Goal: Contribute content: Contribute content

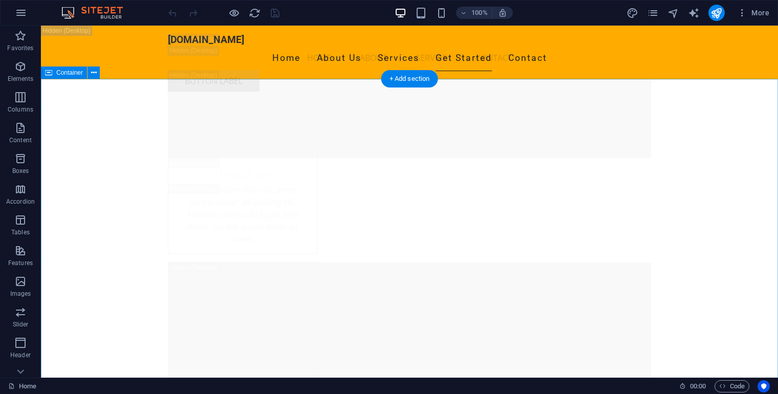
scroll to position [8814, 0]
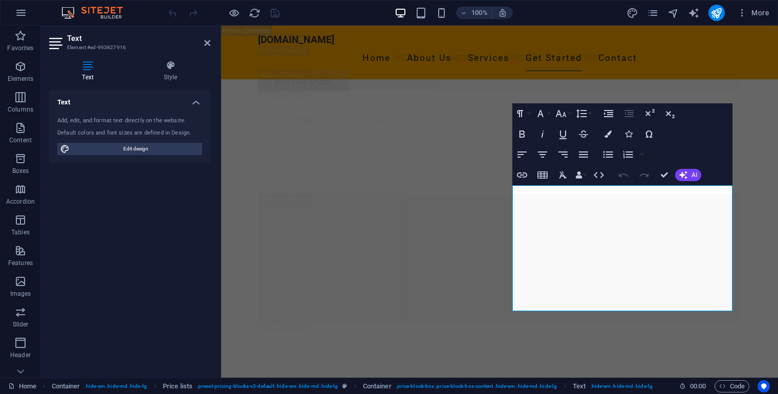
click at [257, 23] on div "100% More" at bounding box center [389, 13] width 777 height 25
drag, startPoint x: 318, startPoint y: 51, endPoint x: 252, endPoint y: 12, distance: 76.2
click at [252, 12] on icon "reload" at bounding box center [255, 13] width 12 height 12
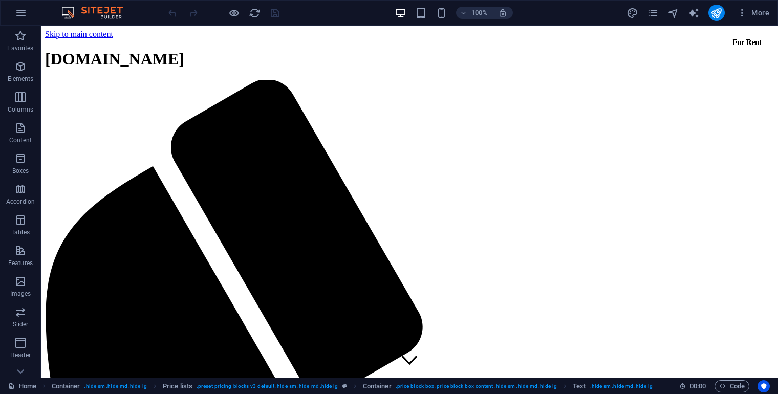
scroll to position [0, 0]
click at [652, 7] on div "More" at bounding box center [700, 13] width 147 height 16
click at [751, 14] on span "More" at bounding box center [753, 13] width 32 height 10
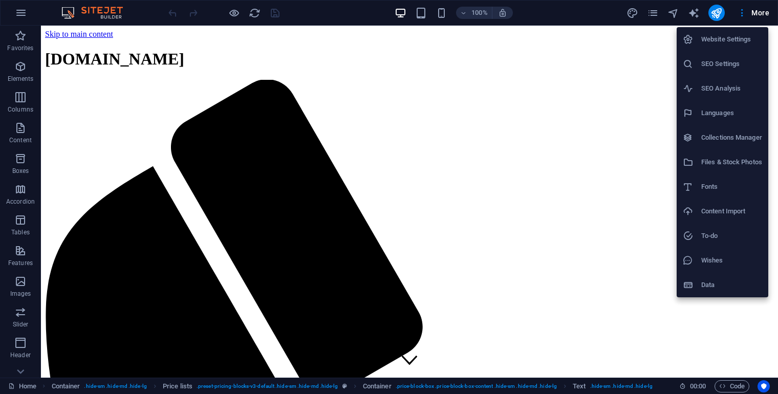
click at [24, 12] on div at bounding box center [389, 197] width 778 height 394
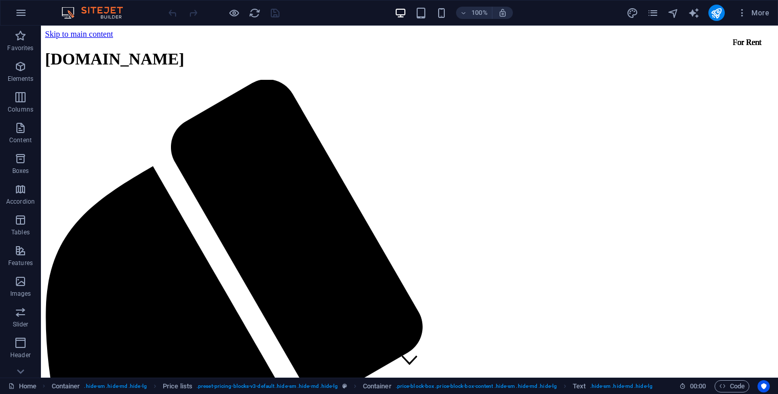
click at [24, 12] on icon "button" at bounding box center [21, 13] width 12 height 12
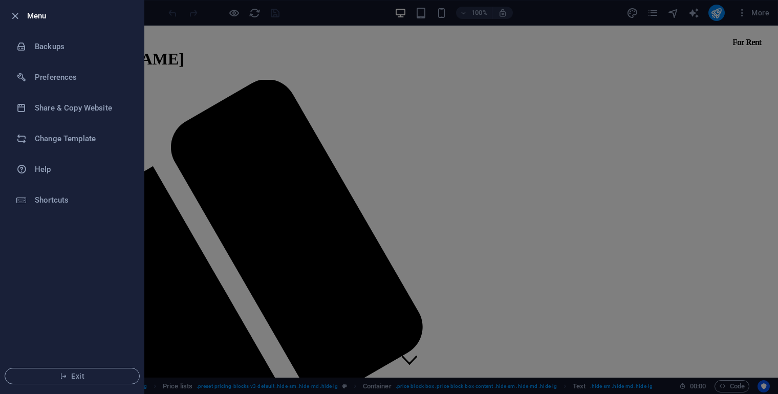
click at [193, 143] on div at bounding box center [389, 197] width 778 height 394
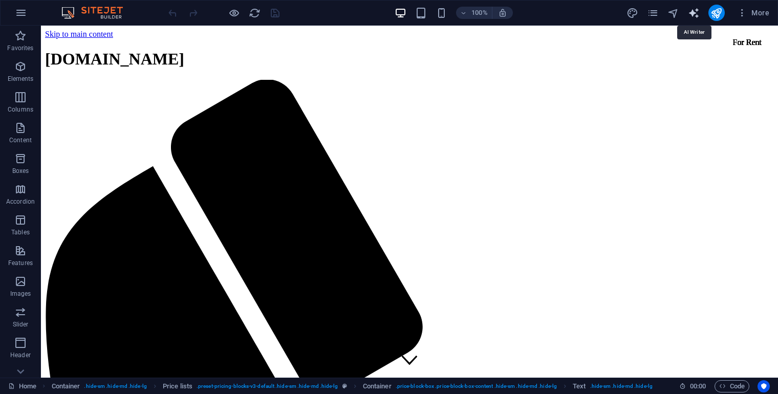
click at [691, 13] on icon "text_generator" at bounding box center [694, 13] width 12 height 12
select select "English"
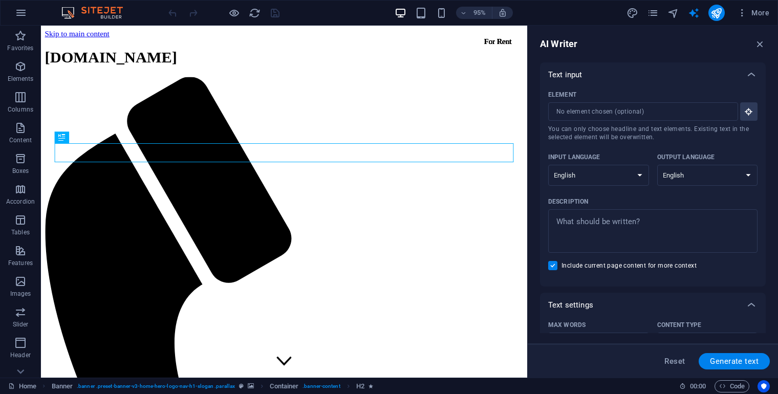
click at [725, 16] on div at bounding box center [717, 13] width 16 height 16
click at [721, 16] on icon "publish" at bounding box center [717, 13] width 12 height 12
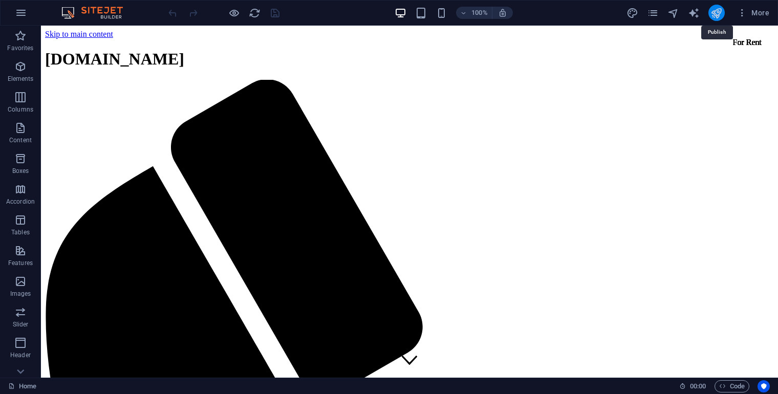
click at [721, 16] on icon "publish" at bounding box center [717, 13] width 12 height 12
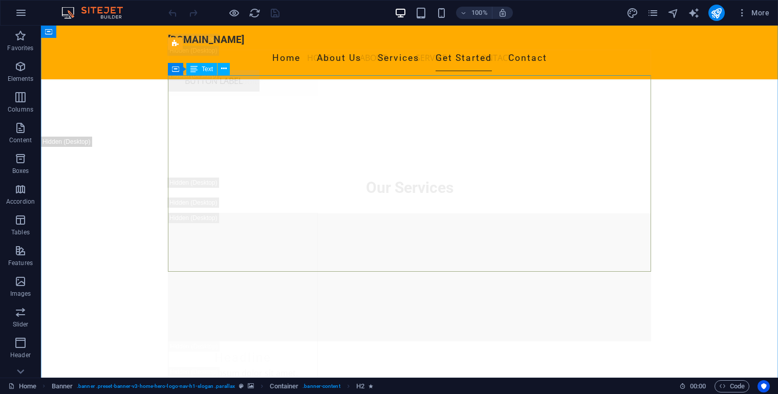
scroll to position [8538, 0]
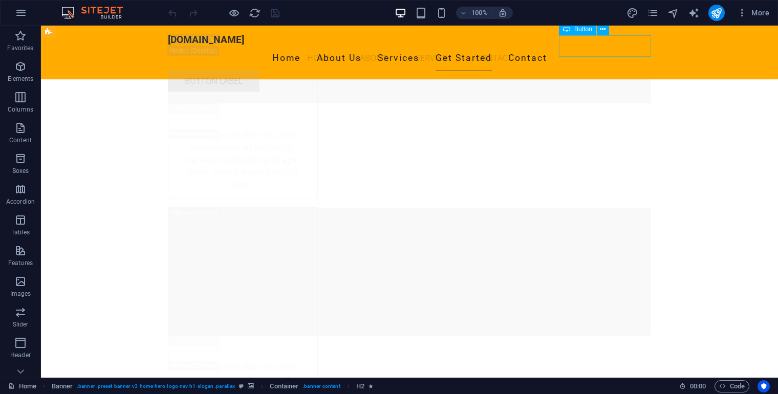
click at [574, 70] on div "Button label" at bounding box center [409, 81] width 483 height 22
click at [393, 47] on nav "Home About Service Contact" at bounding box center [409, 58] width 483 height 25
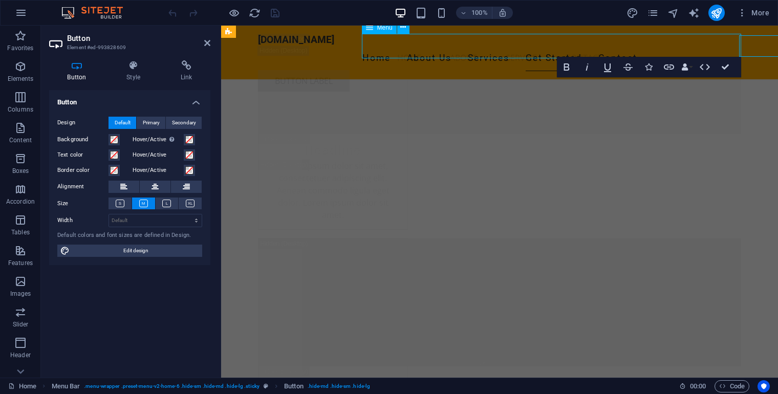
click at [574, 47] on nav "Home About Service Contact" at bounding box center [499, 58] width 483 height 25
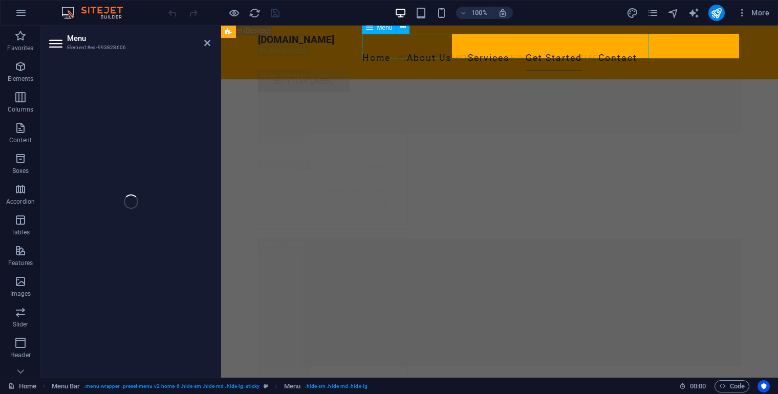
select select
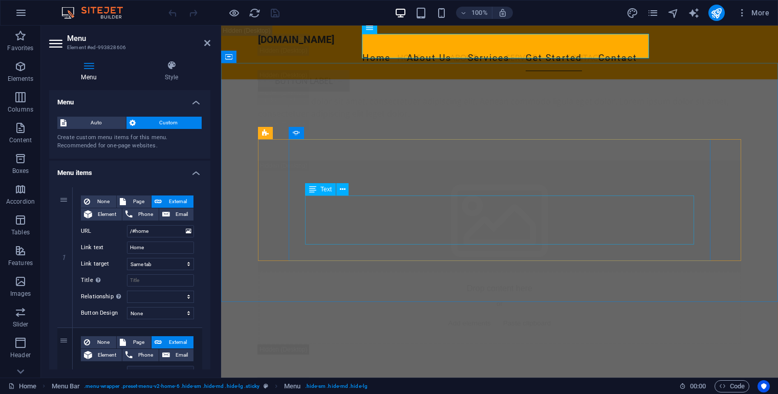
scroll to position [11202, 0]
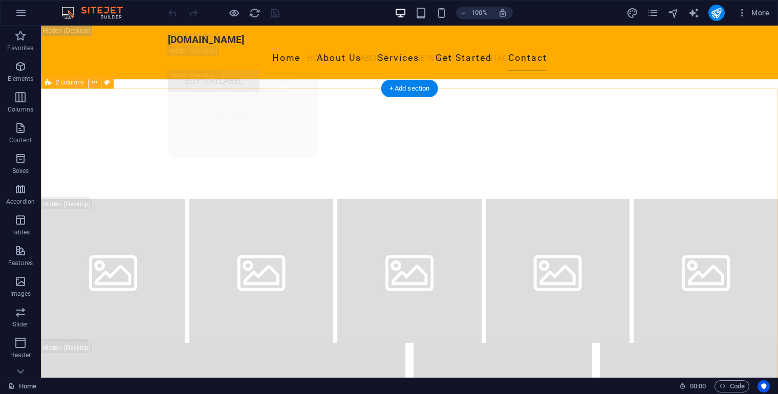
scroll to position [19287, 0]
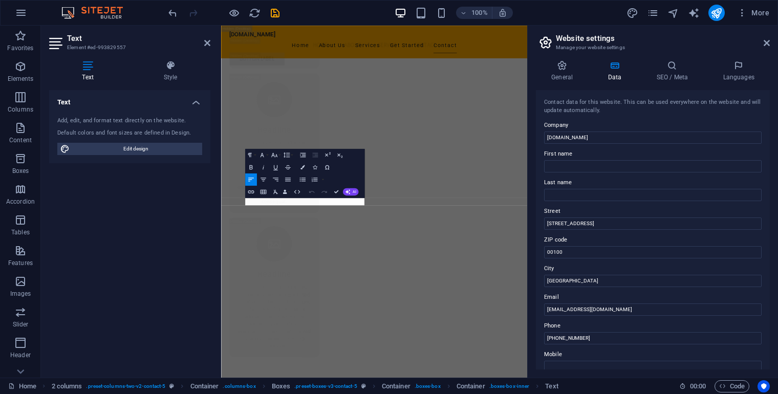
click at [363, 150] on div "Paragraph Format Normal Heading 1 Heading 2 Heading 3 Heading 4 Heading 5 Headi…" at bounding box center [304, 173] width 119 height 49
click at [324, 193] on icon "button" at bounding box center [324, 191] width 7 height 7
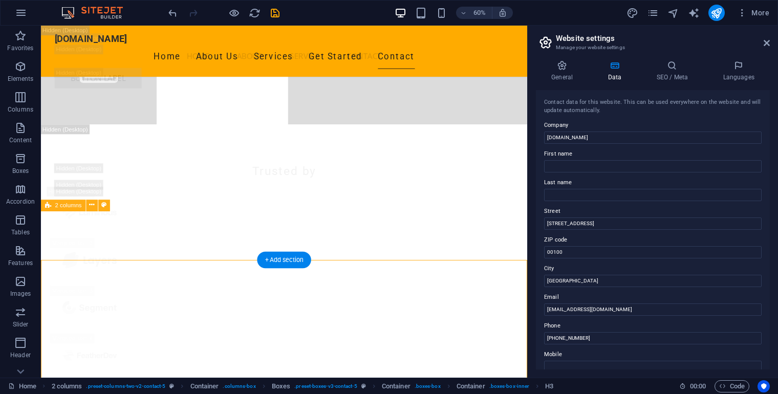
scroll to position [19302, 0]
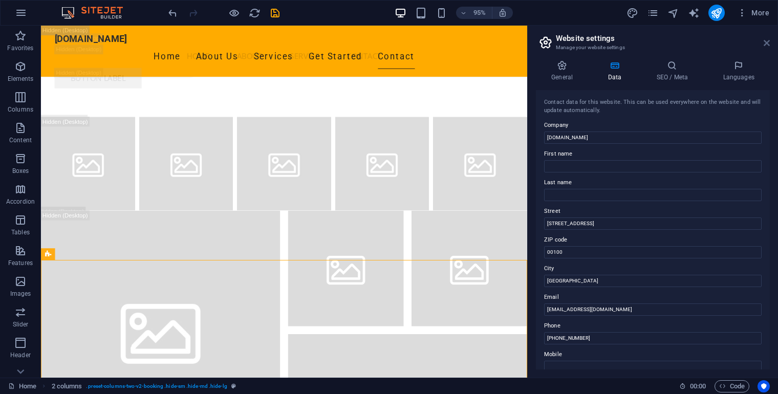
click at [765, 47] on icon at bounding box center [767, 43] width 6 height 8
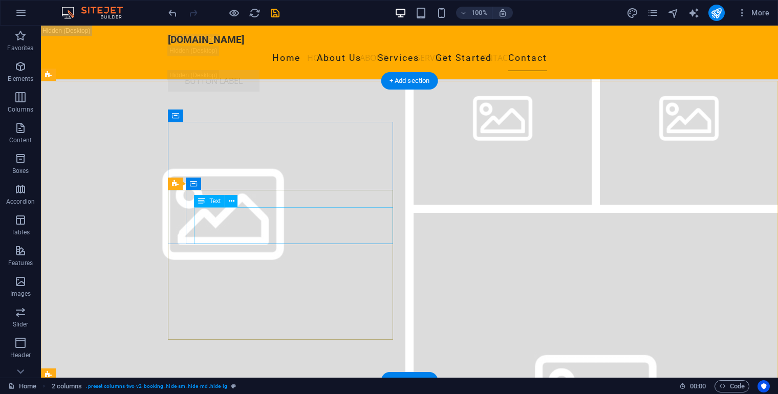
scroll to position [19243, 0]
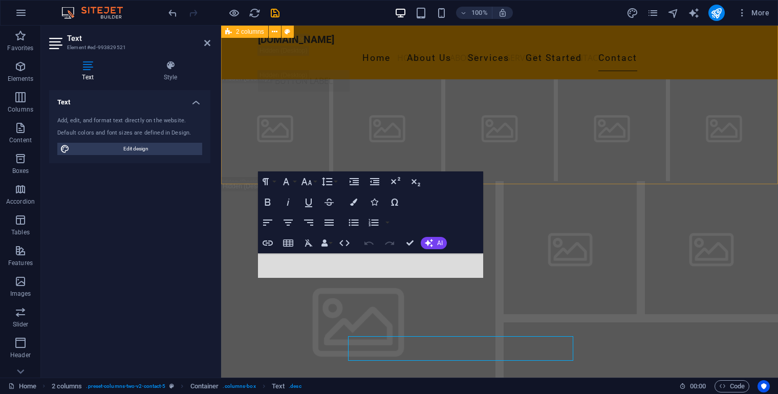
scroll to position [19057, 0]
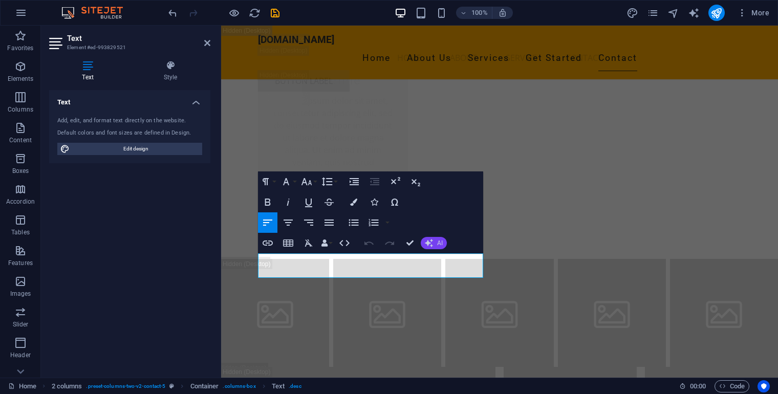
click at [438, 247] on button "AI" at bounding box center [434, 243] width 26 height 12
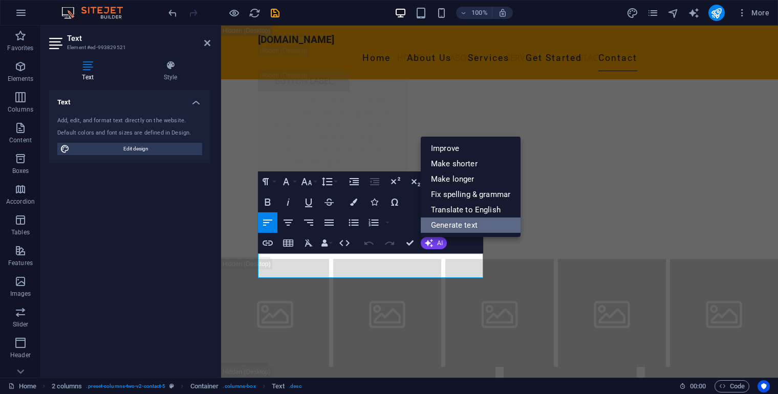
click at [477, 227] on link "Generate text" at bounding box center [471, 225] width 100 height 15
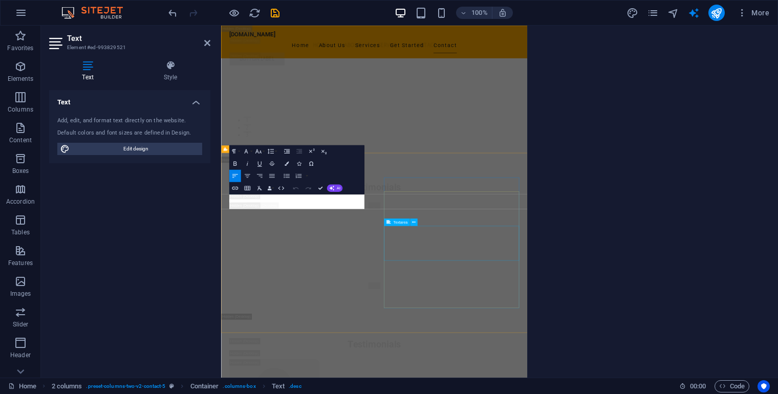
select select "English"
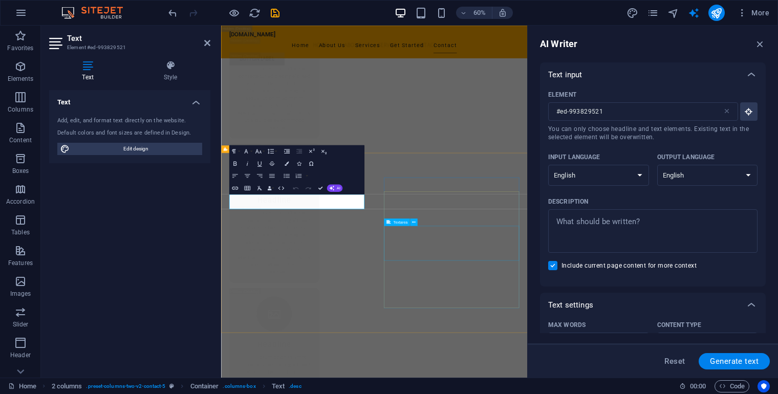
scroll to position [0, 0]
type textarea "x"
click at [611, 247] on textarea "Description x ​" at bounding box center [653, 231] width 199 height 33
type textarea "a"
type textarea "x"
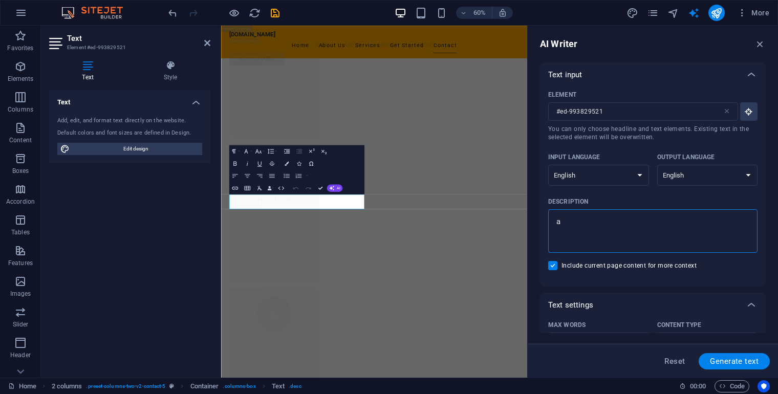
type textarea "ab"
type textarea "x"
type textarea "abo"
type textarea "x"
type textarea "abou"
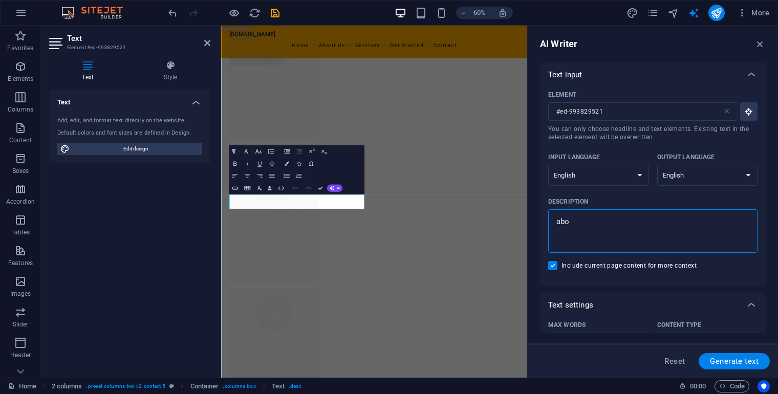
type textarea "x"
type textarea "abouy"
type textarea "x"
type textarea "abouy"
type textarea "x"
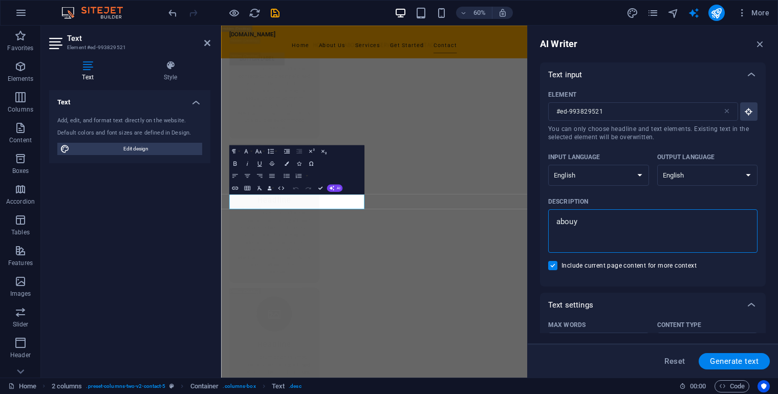
type textarea "abouy"
type textarea "x"
type textarea "abou"
type textarea "x"
type textarea "about"
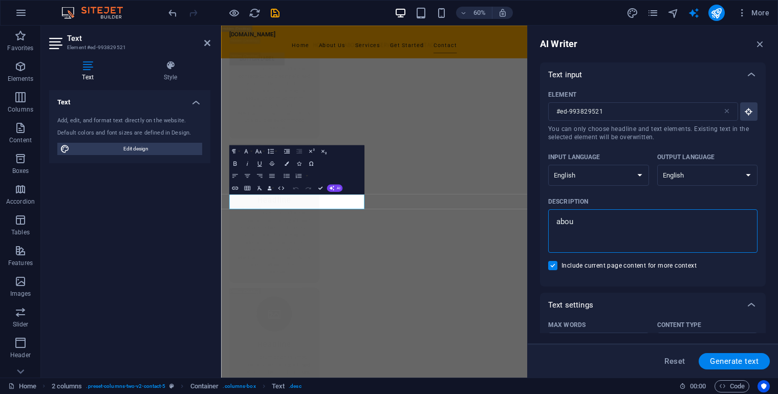
type textarea "x"
type textarea "about"
type textarea "x"
type textarea "about m"
type textarea "x"
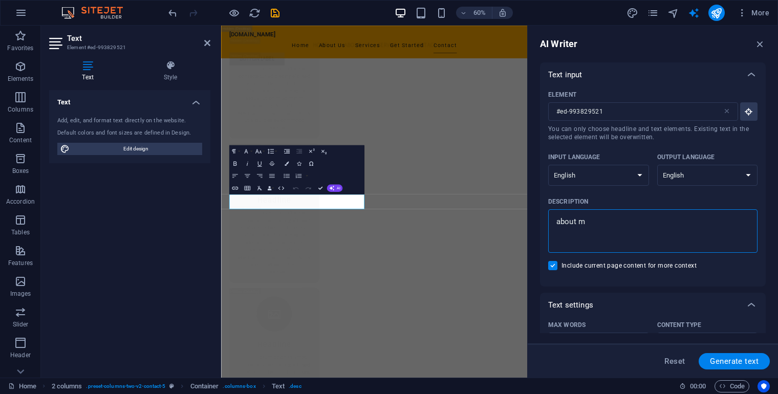
type textarea "about me"
type textarea "x"
type textarea "about mer"
type textarea "x"
type textarea "about meri"
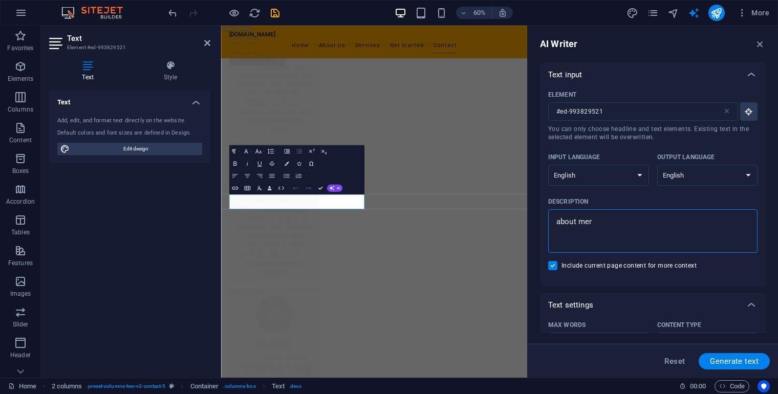
type textarea "x"
type textarea "about merid"
type textarea "x"
type textarea "about meridi"
type textarea "x"
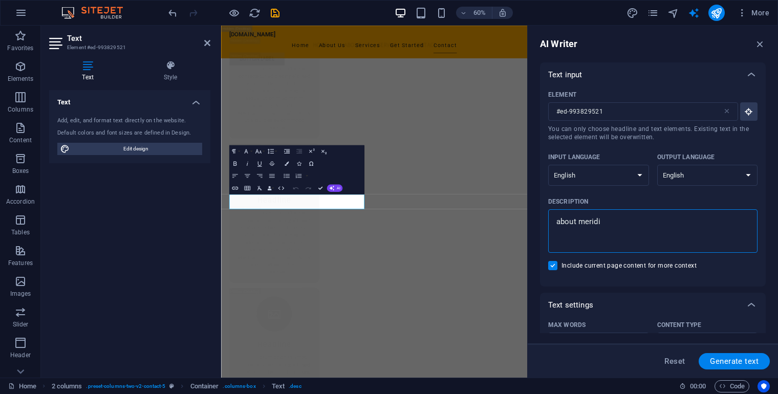
type textarea "about meridia"
type textarea "x"
type textarea "about meridian"
type textarea "x"
type textarea "about meridian"
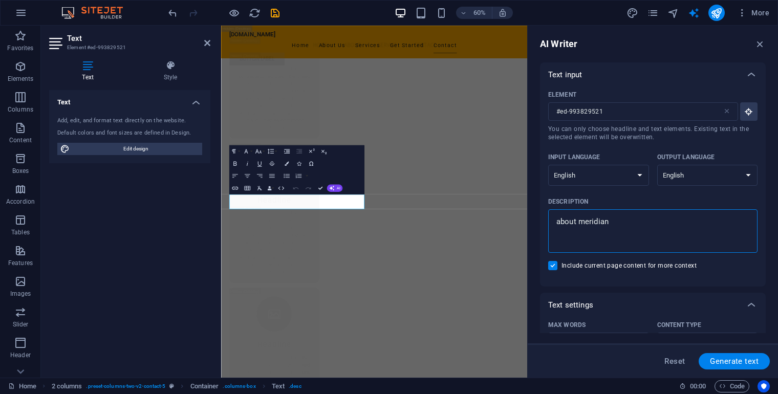
type textarea "x"
type textarea "about meridian s"
type textarea "x"
type textarea "about meridian sh"
type textarea "x"
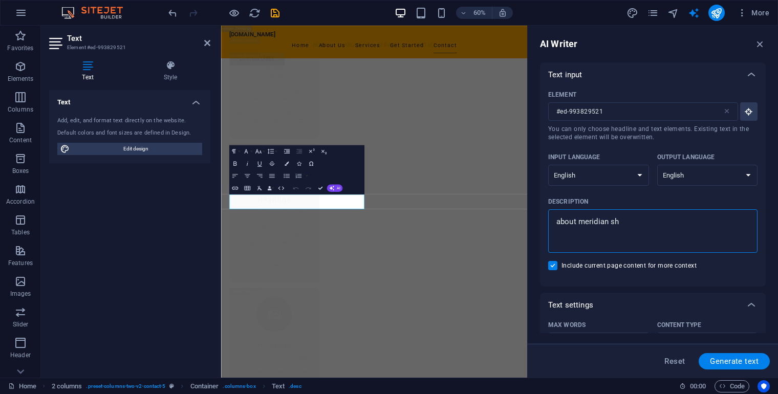
type textarea "about meridian shi"
type textarea "x"
type textarea "about meridian ship"
type textarea "x"
type textarea "about meridian shipp"
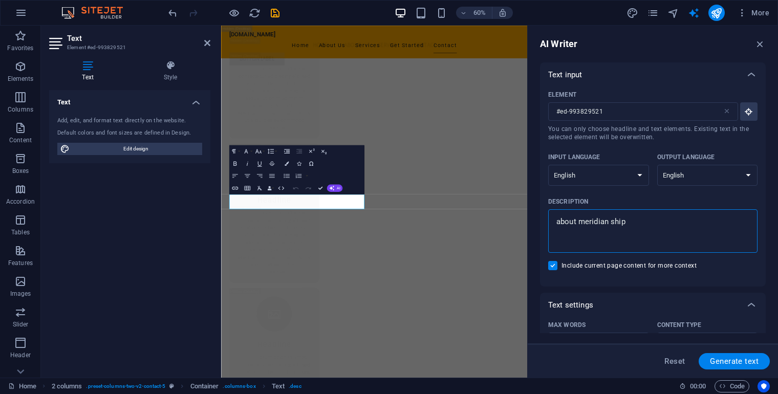
type textarea "x"
type textarea "about meridian shippi"
type textarea "x"
type textarea "about meridian shippin"
type textarea "x"
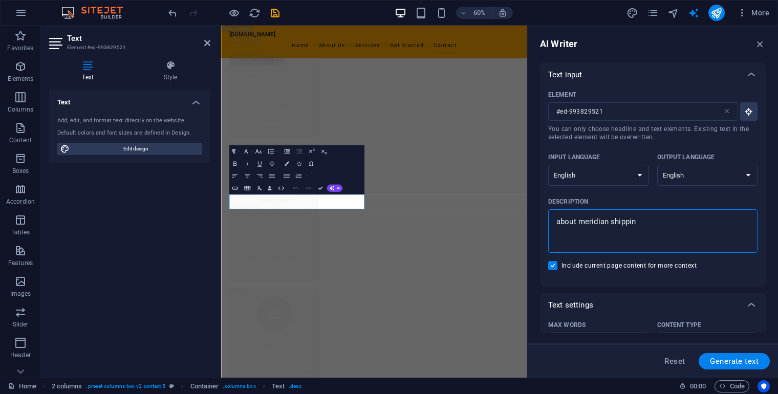
type textarea "about meridian shipping"
type textarea "x"
type textarea "about meridian shipping"
type textarea "x"
type textarea "about meridian shipping"
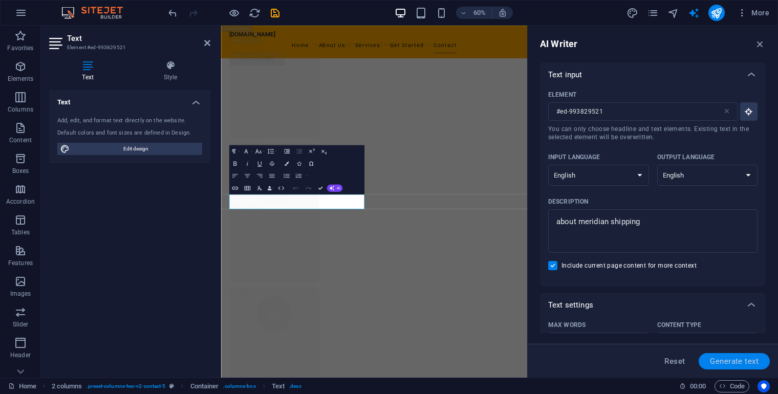
click at [731, 366] on button "Generate text" at bounding box center [734, 361] width 71 height 16
type textarea "x"
type textarea "Efficient logistics tailored to your needs, enhancing supply chain operations a…"
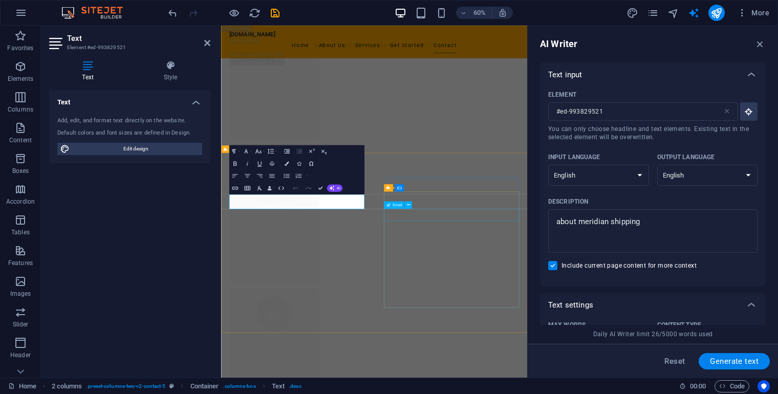
type textarea "x"
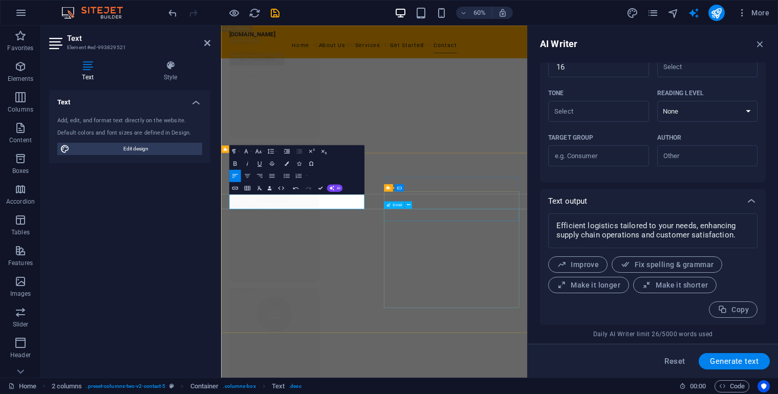
scroll to position [278, 0]
click at [727, 309] on icon "button" at bounding box center [723, 309] width 10 height 10
type textarea "x"
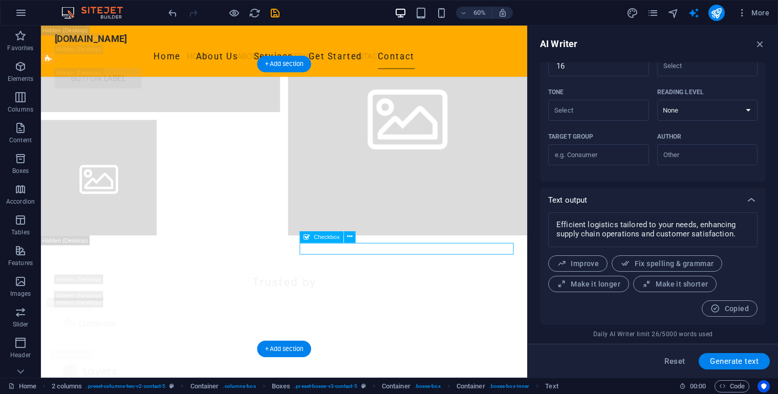
scroll to position [19208, 0]
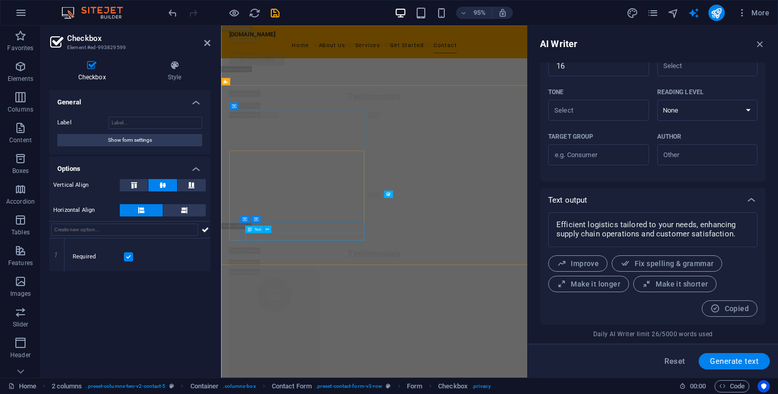
scroll to position [19770, 0]
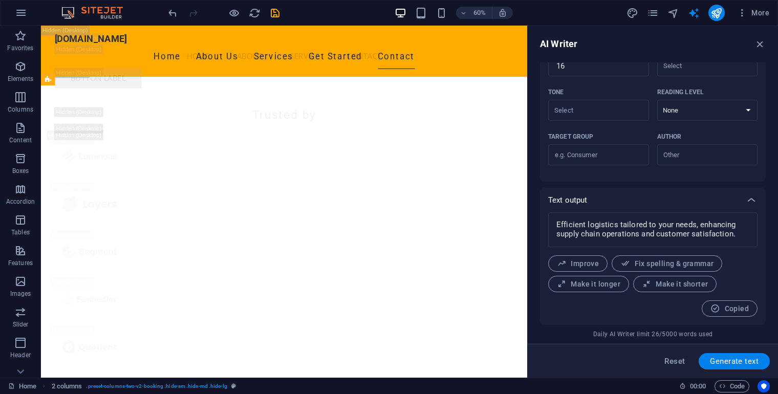
scroll to position [19434, 0]
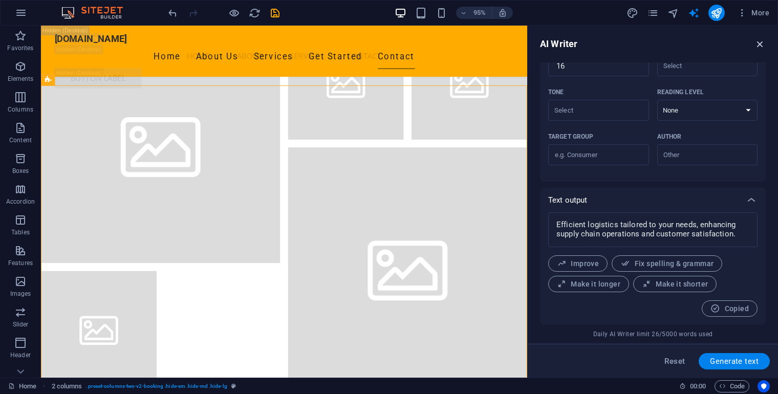
click at [763, 47] on icon "button" at bounding box center [760, 43] width 11 height 11
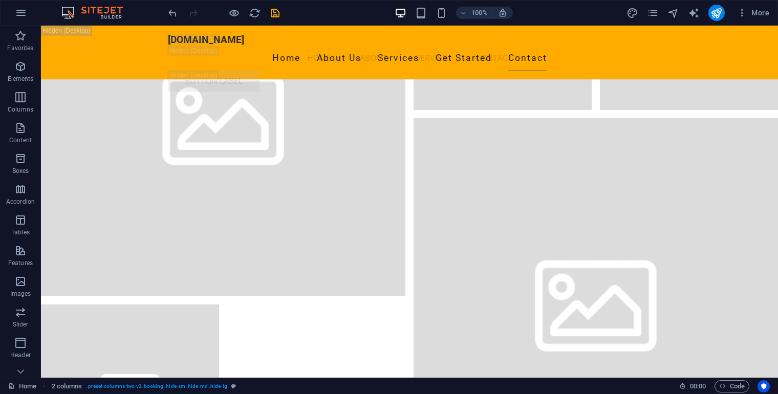
scroll to position [19203, 0]
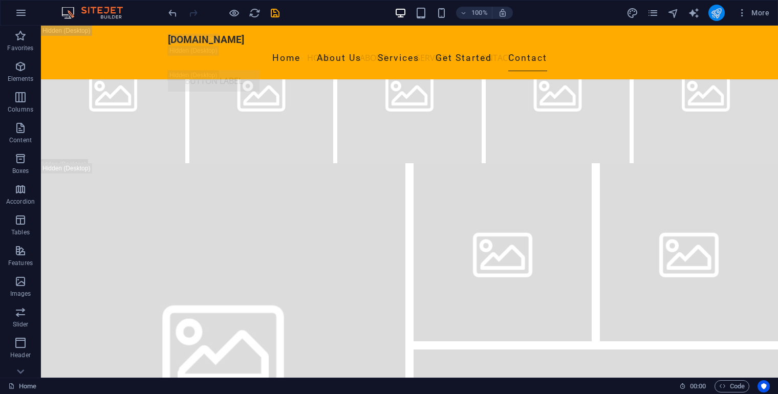
click at [724, 11] on button "publish" at bounding box center [717, 13] width 16 height 16
checkbox input "false"
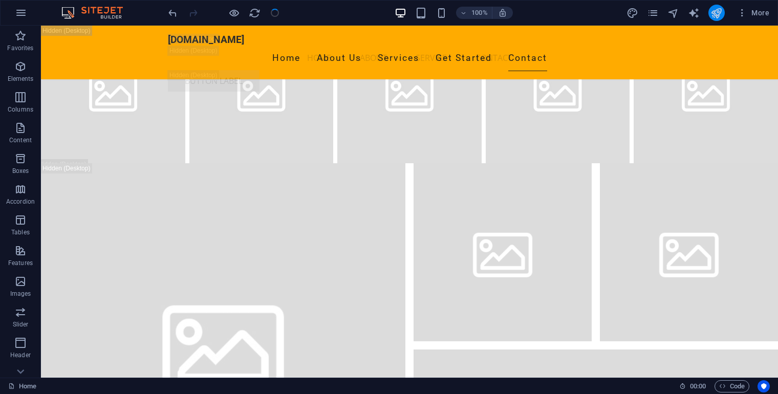
checkbox input "false"
